Goal: Communication & Community: Connect with others

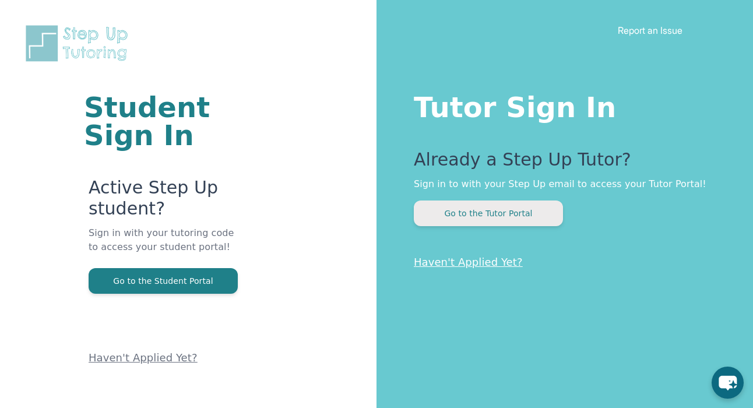
click at [478, 216] on button "Go to the Tutor Portal" at bounding box center [488, 213] width 149 height 26
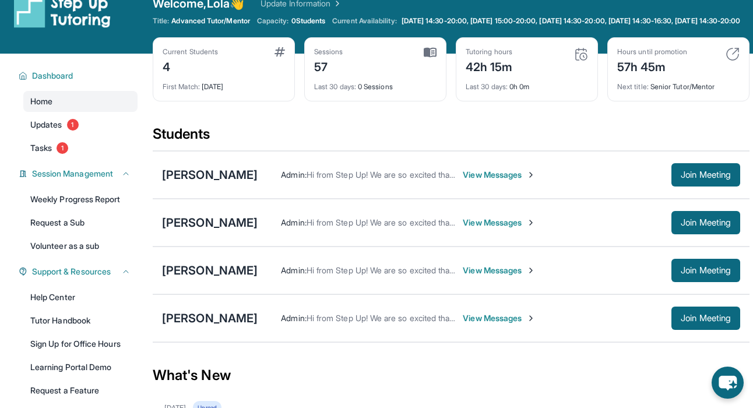
scroll to position [23, 0]
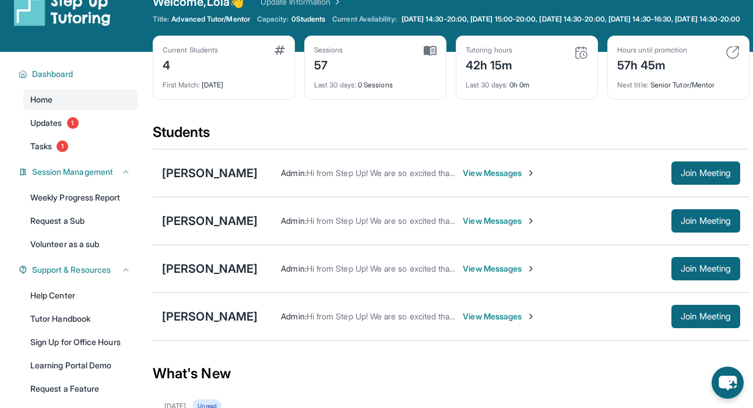
click at [463, 179] on span "View Messages" at bounding box center [499, 173] width 73 height 12
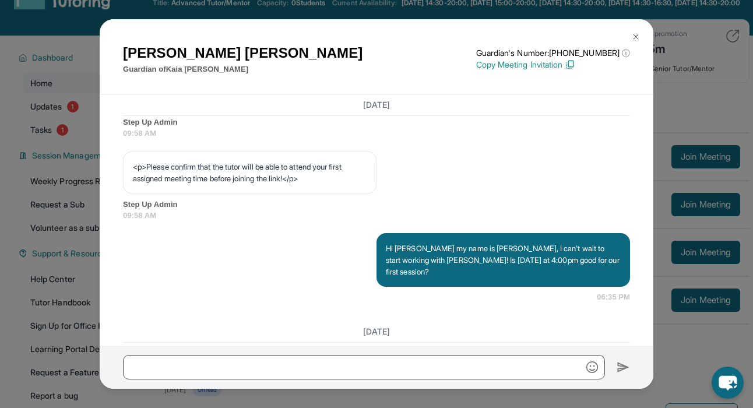
scroll to position [703, 0]
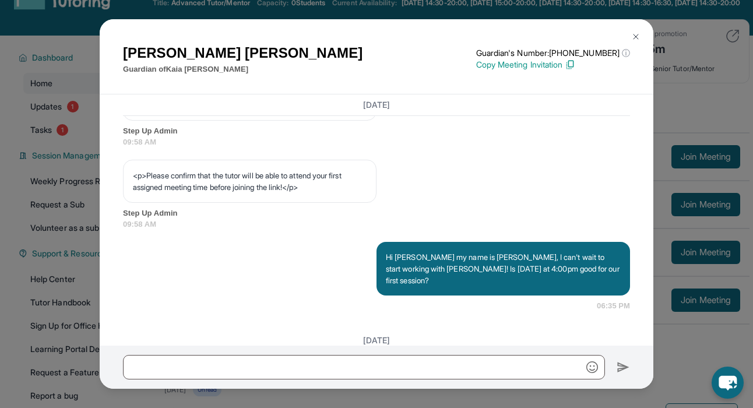
click at [634, 36] on img at bounding box center [635, 36] width 9 height 9
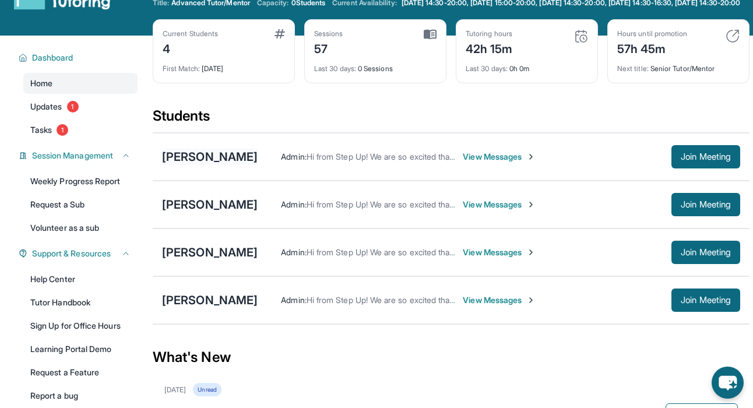
click at [215, 163] on div "[PERSON_NAME]" at bounding box center [210, 157] width 96 height 16
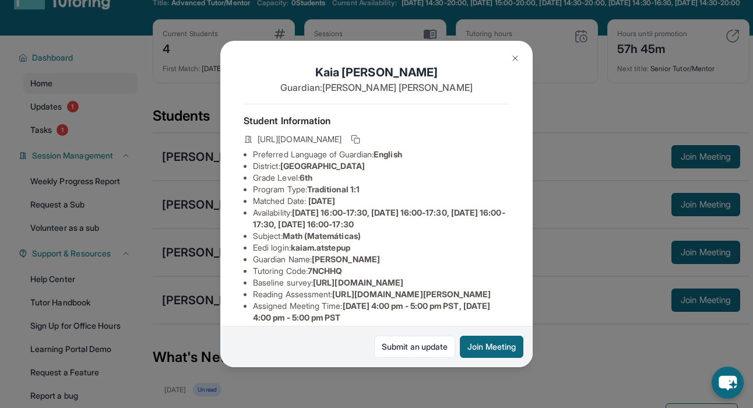
scroll to position [0, 0]
click at [513, 58] on img at bounding box center [515, 58] width 9 height 9
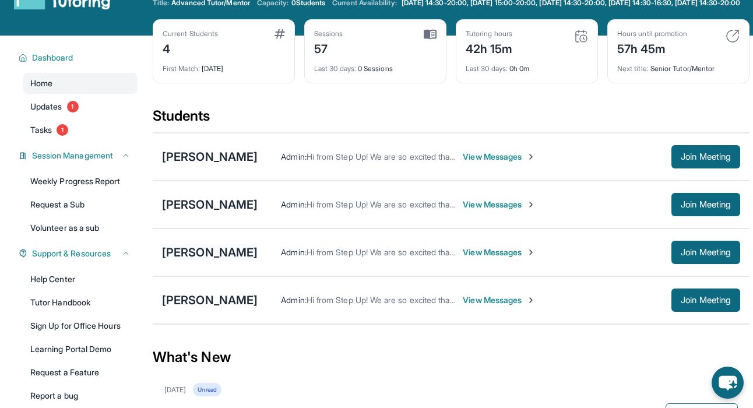
click at [201, 258] on div "[PERSON_NAME]" at bounding box center [210, 252] width 96 height 16
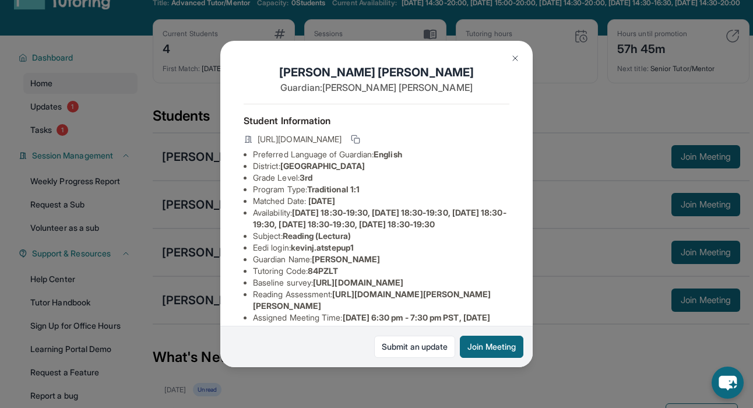
click at [518, 60] on img at bounding box center [515, 58] width 9 height 9
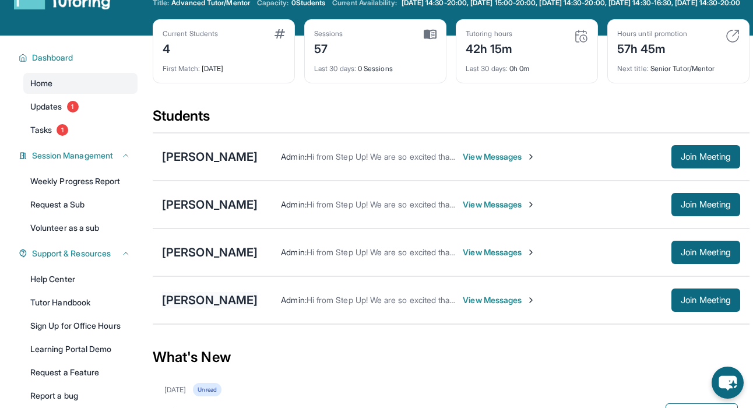
click at [211, 308] on div "[PERSON_NAME]" at bounding box center [210, 300] width 96 height 16
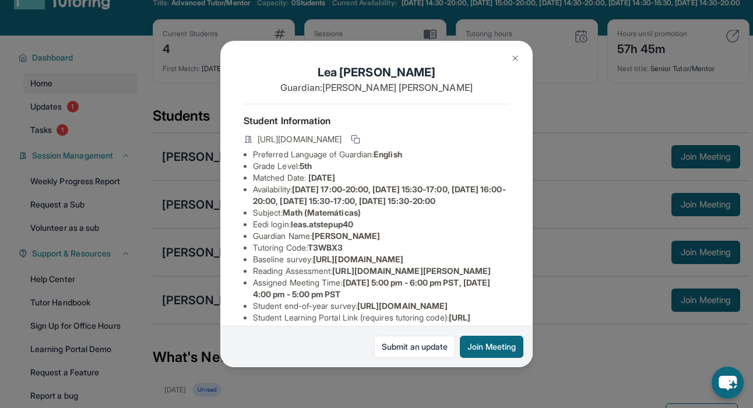
click at [512, 59] on img at bounding box center [515, 58] width 9 height 9
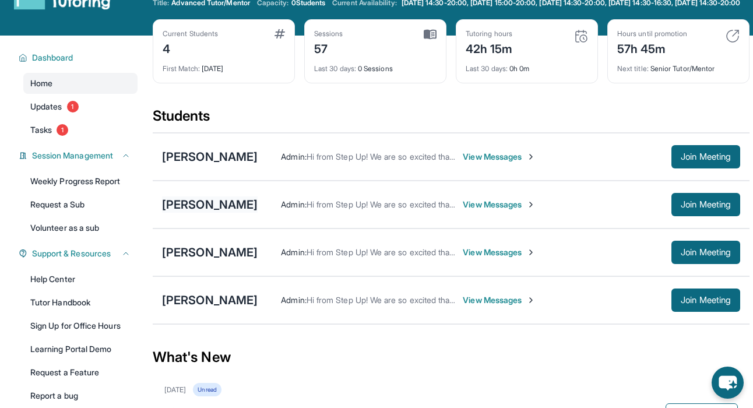
click at [226, 209] on div "[PERSON_NAME]" at bounding box center [210, 204] width 96 height 16
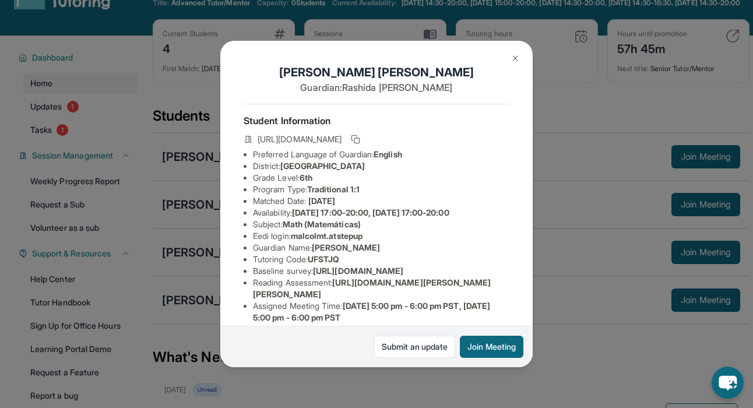
click at [512, 61] on img at bounding box center [515, 58] width 9 height 9
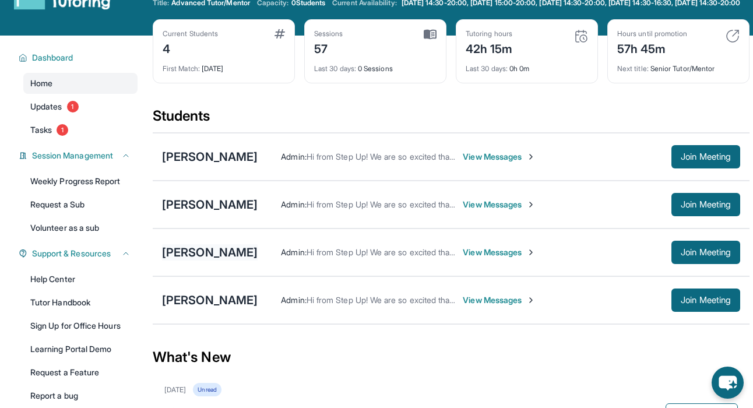
click at [221, 260] on div "[PERSON_NAME]" at bounding box center [210, 252] width 96 height 16
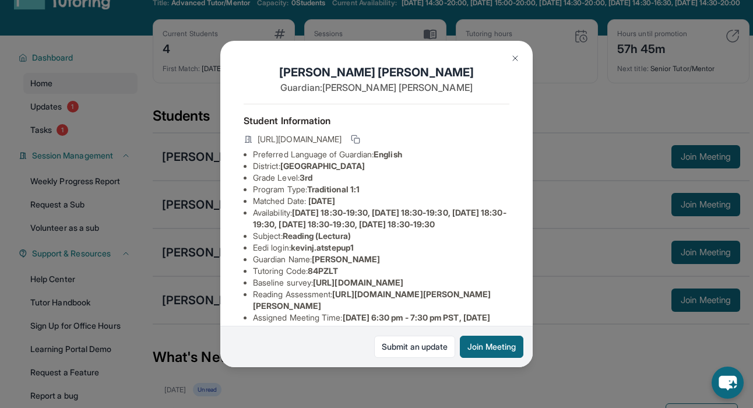
click at [519, 57] on img at bounding box center [515, 58] width 9 height 9
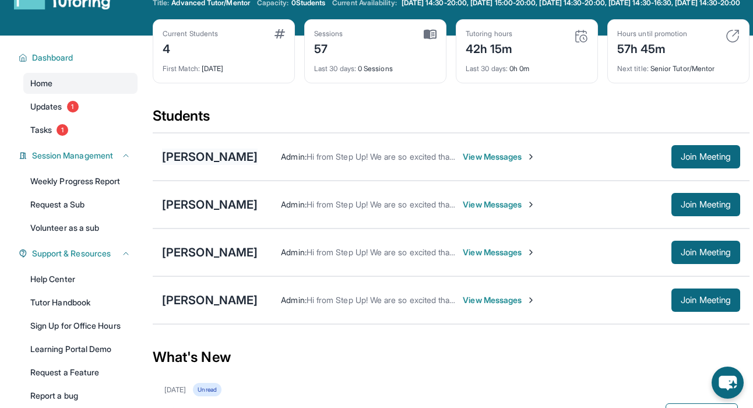
click at [213, 165] on div "[PERSON_NAME]" at bounding box center [210, 157] width 96 height 16
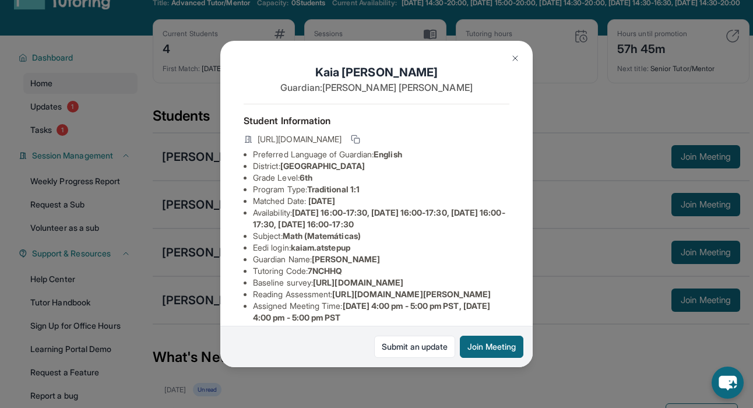
click at [512, 58] on img at bounding box center [515, 58] width 9 height 9
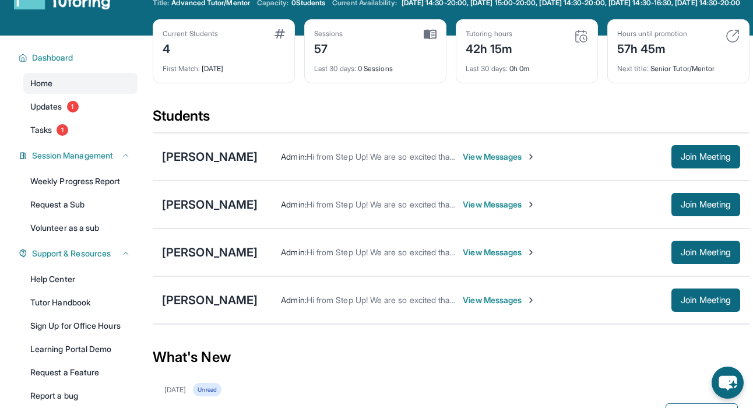
scroll to position [46, 0]
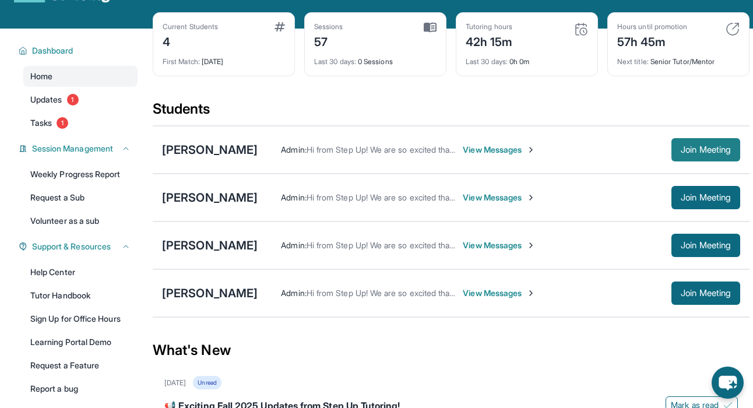
click at [689, 153] on span "Join Meeting" at bounding box center [706, 149] width 50 height 7
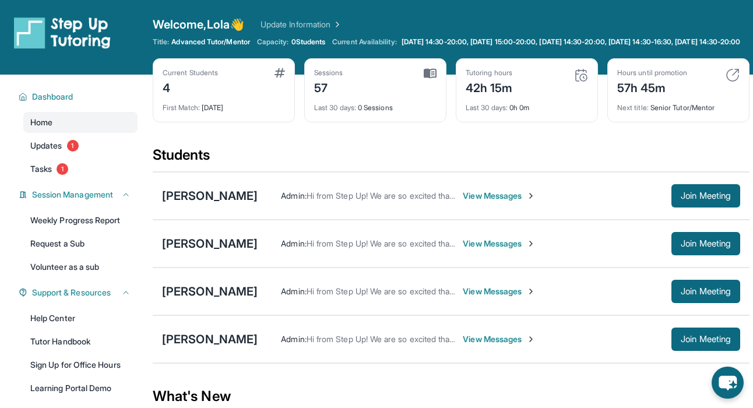
scroll to position [0, 0]
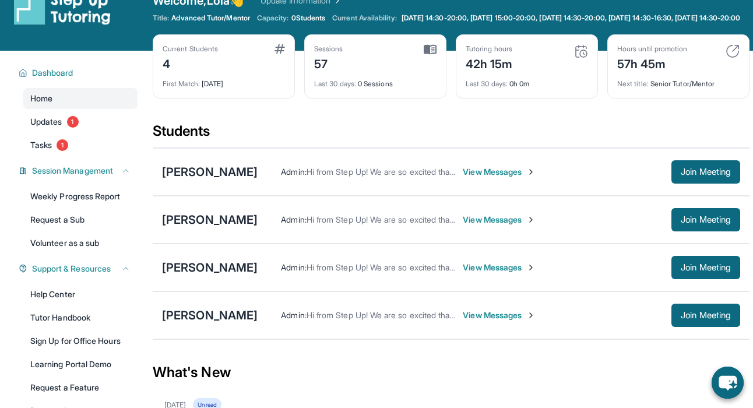
click at [474, 178] on span "View Messages" at bounding box center [499, 172] width 73 height 12
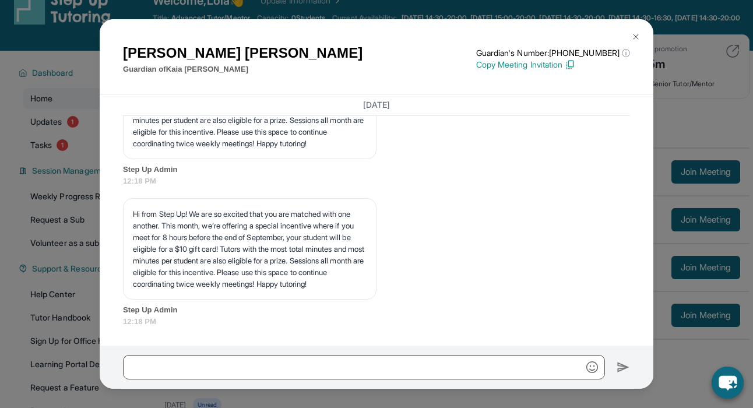
scroll to position [1327, 0]
click at [634, 37] on img at bounding box center [635, 36] width 9 height 9
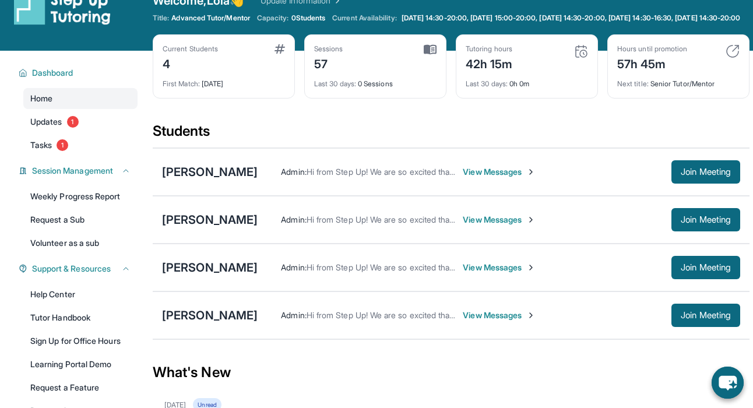
click at [475, 273] on span "View Messages" at bounding box center [499, 268] width 73 height 12
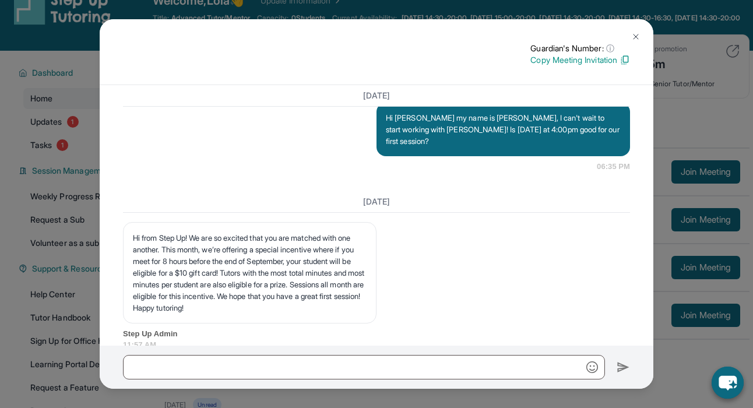
scroll to position [825, 0]
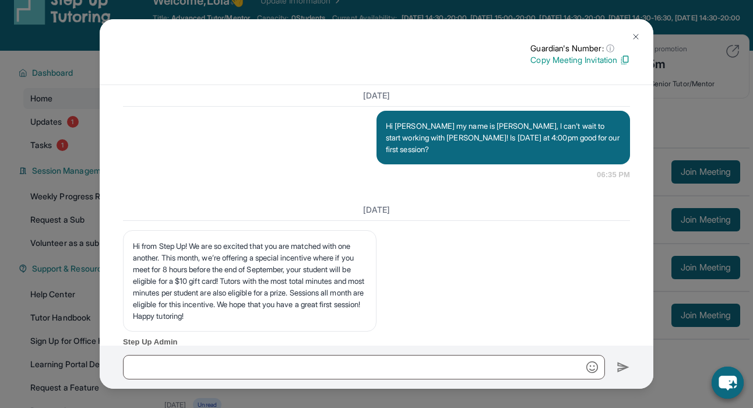
click at [638, 38] on img at bounding box center [635, 36] width 9 height 9
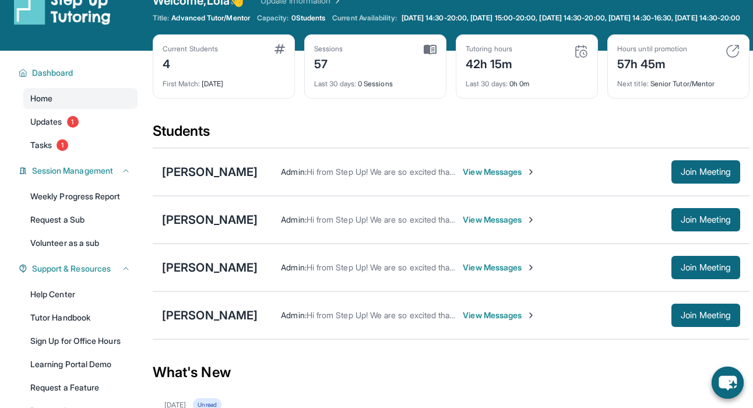
click at [463, 273] on span "View Messages" at bounding box center [499, 268] width 73 height 12
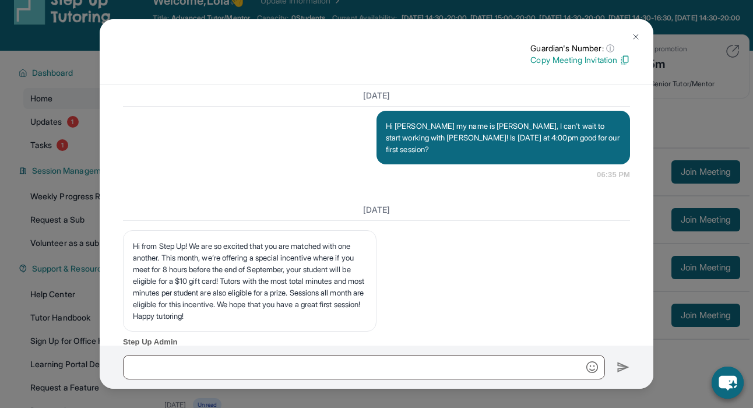
scroll to position [825, 0]
click at [636, 33] on img at bounding box center [635, 36] width 9 height 9
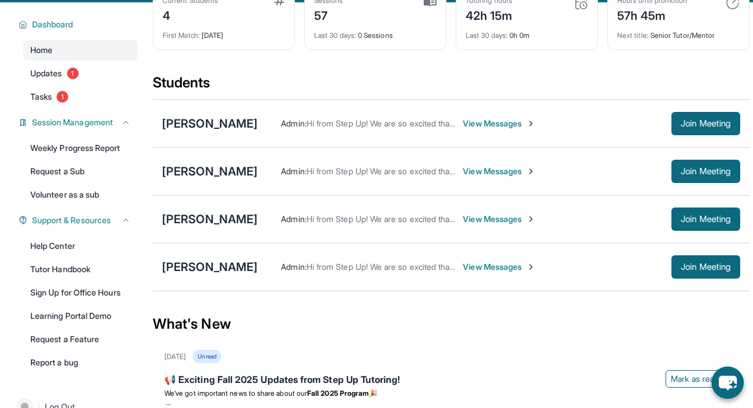
scroll to position [73, 0]
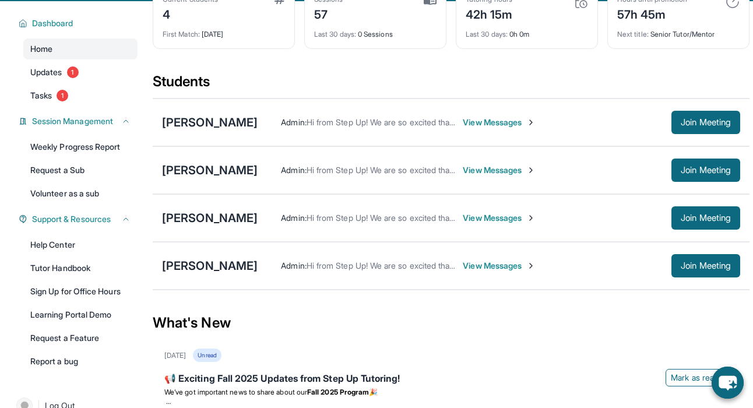
click at [463, 272] on span "View Messages" at bounding box center [499, 266] width 73 height 12
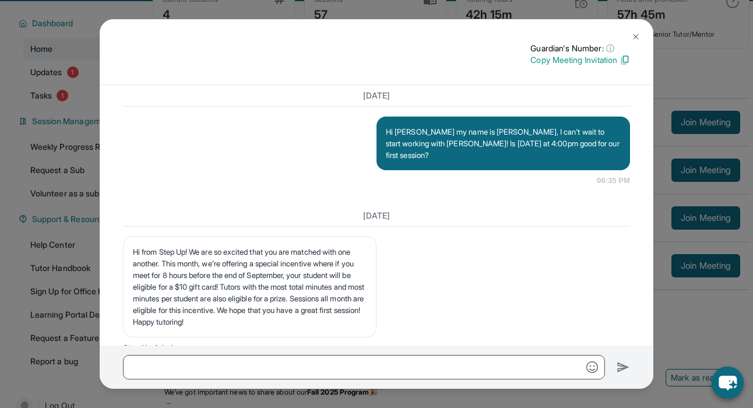
scroll to position [819, 0]
click at [636, 32] on img at bounding box center [635, 36] width 9 height 9
